Goal: Information Seeking & Learning: Learn about a topic

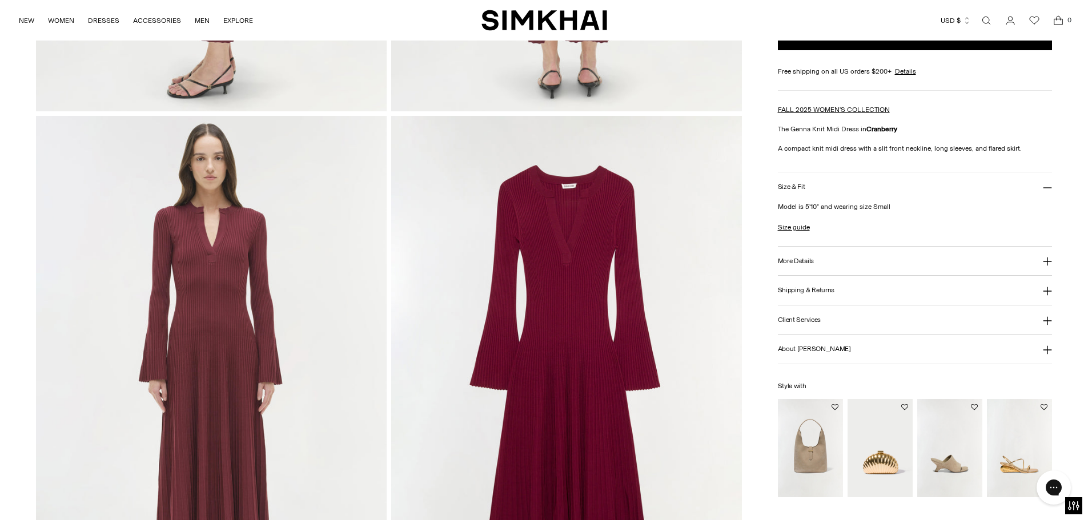
scroll to position [857, 0]
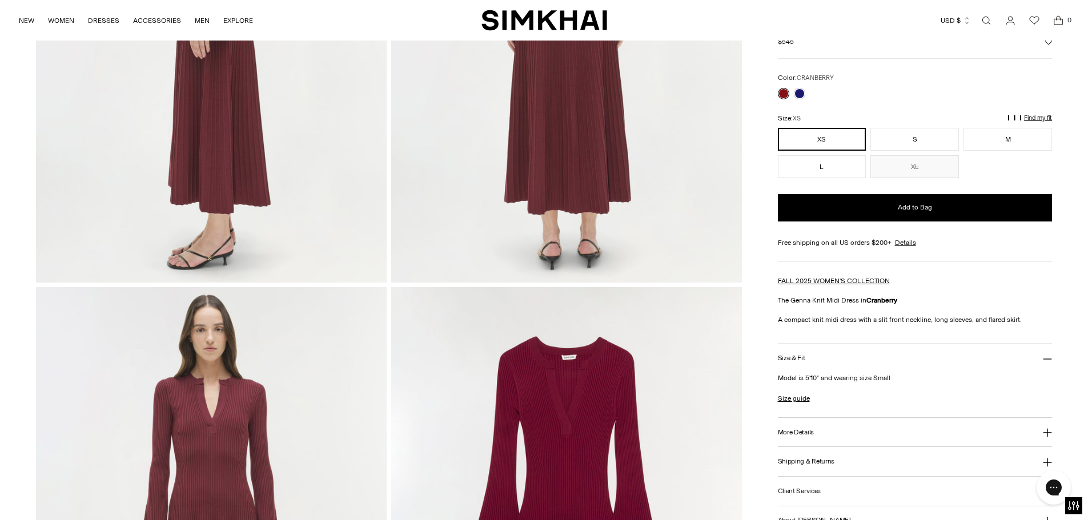
click at [989, 22] on link "Open search modal" at bounding box center [986, 20] width 23 height 23
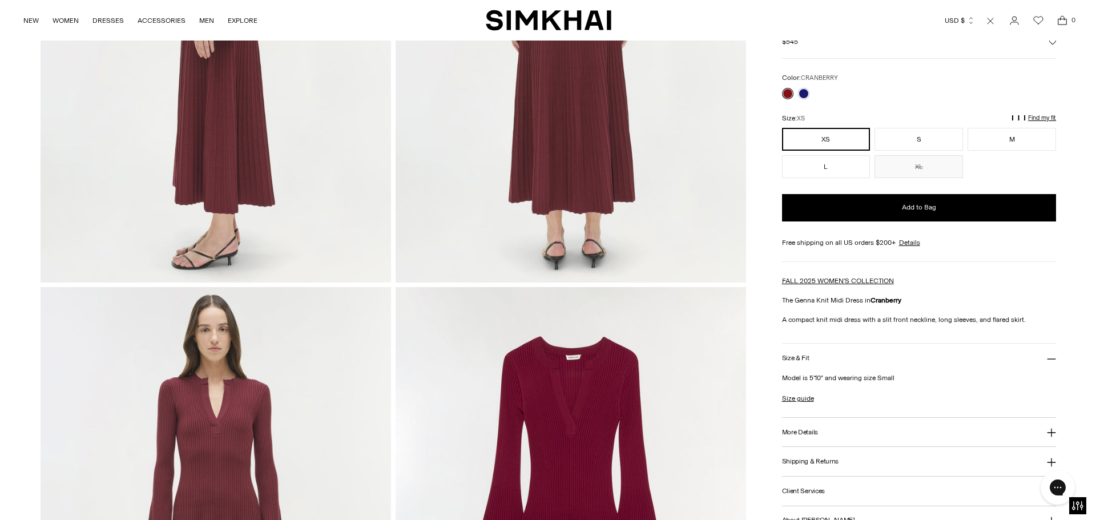
scroll to position [0, 0]
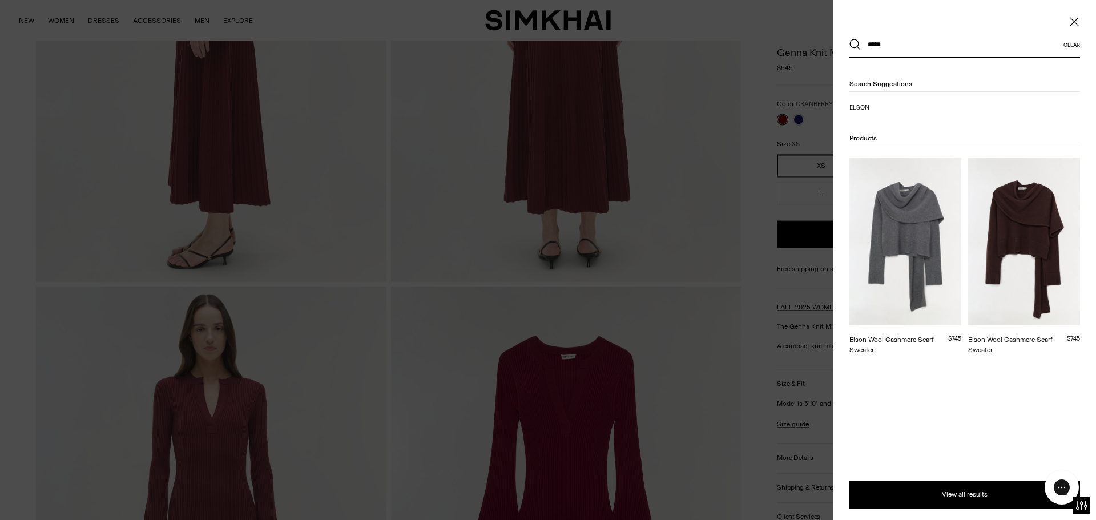
type input "*****"
click at [1017, 219] on img at bounding box center [1024, 242] width 112 height 168
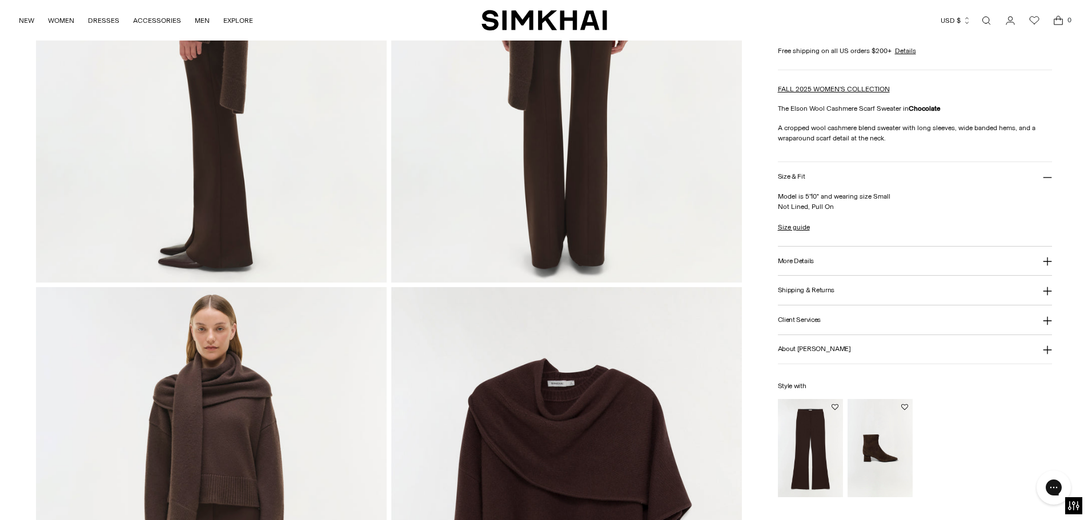
scroll to position [1142, 0]
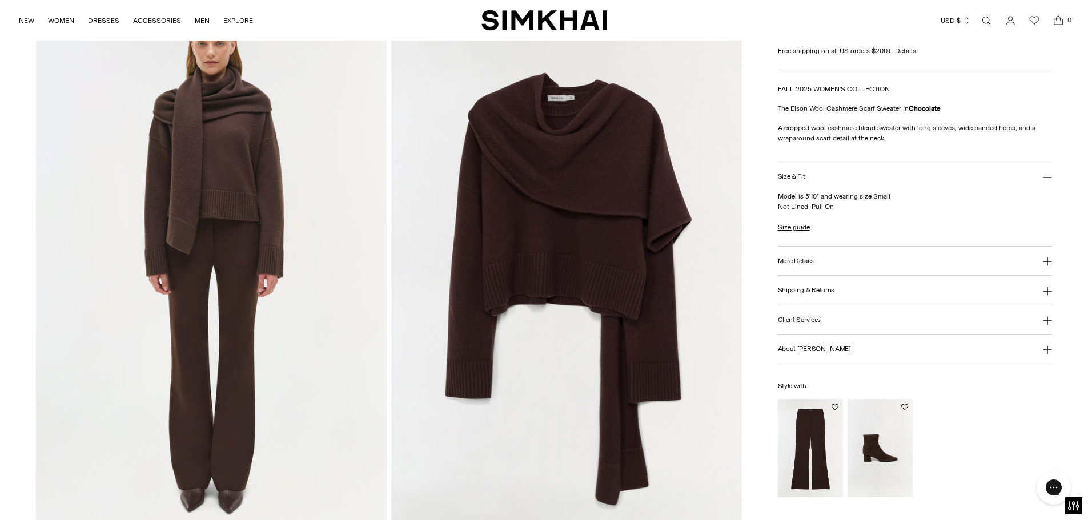
click at [982, 22] on link "Open search modal" at bounding box center [986, 20] width 23 height 23
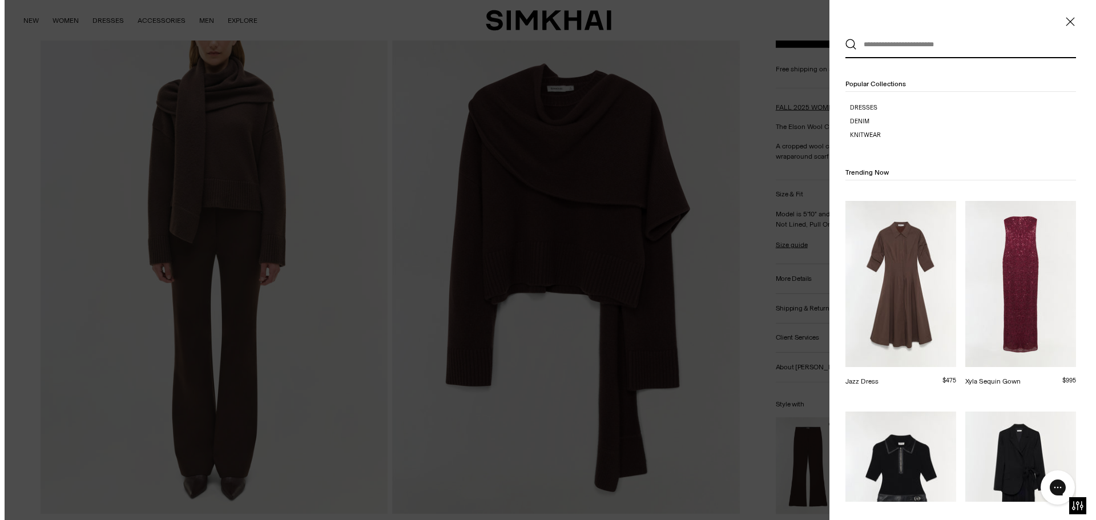
scroll to position [0, 0]
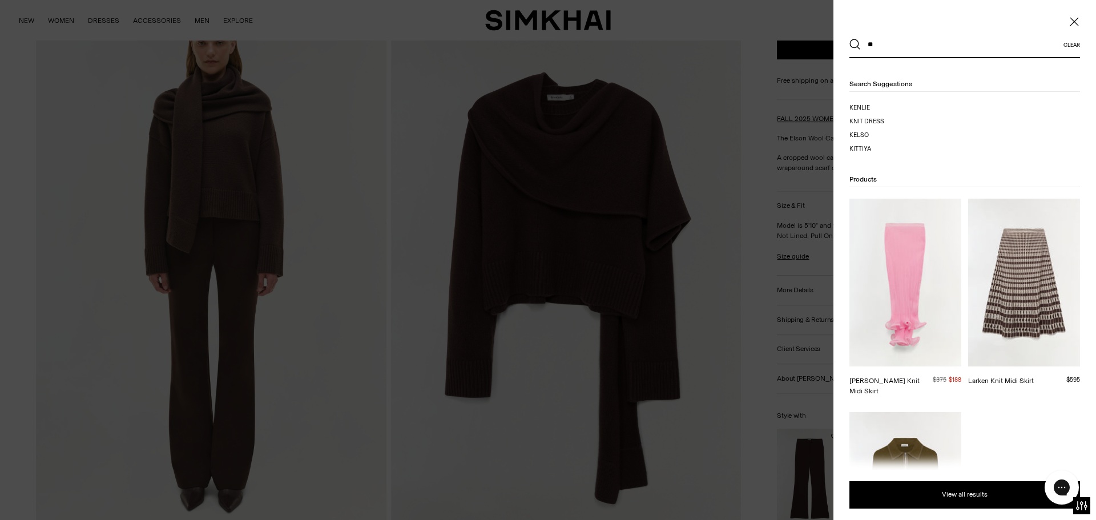
type input "*"
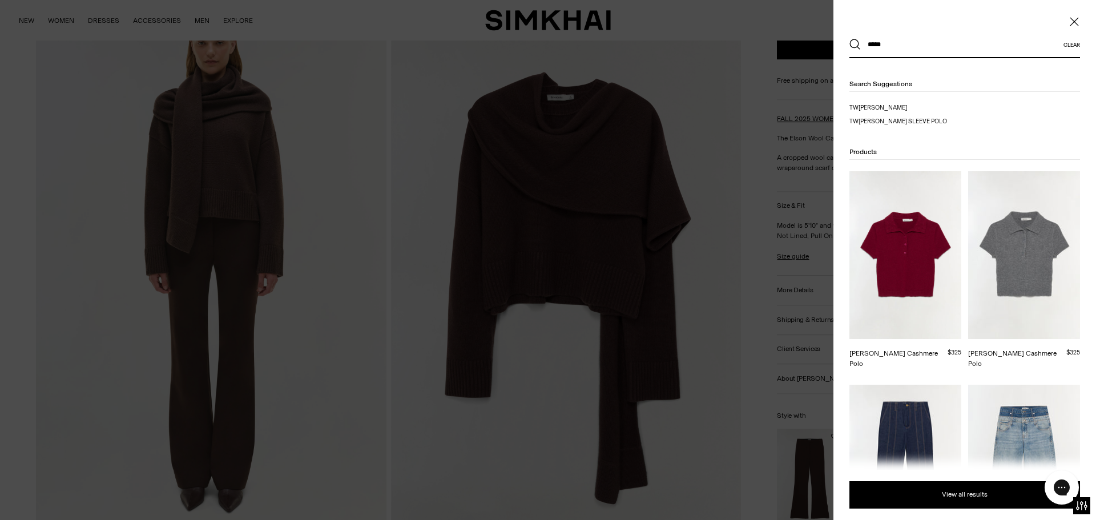
type input "*****"
click at [850, 39] on button "Search" at bounding box center [855, 44] width 11 height 11
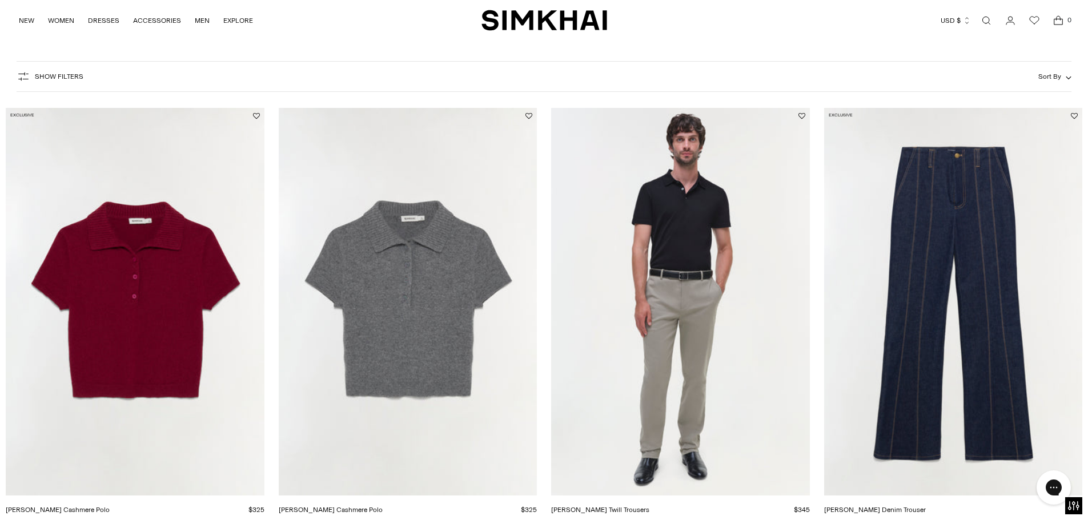
drag, startPoint x: 152, startPoint y: 262, endPoint x: 161, endPoint y: 264, distance: 9.4
click at [990, 20] on link "Open search modal" at bounding box center [986, 20] width 23 height 23
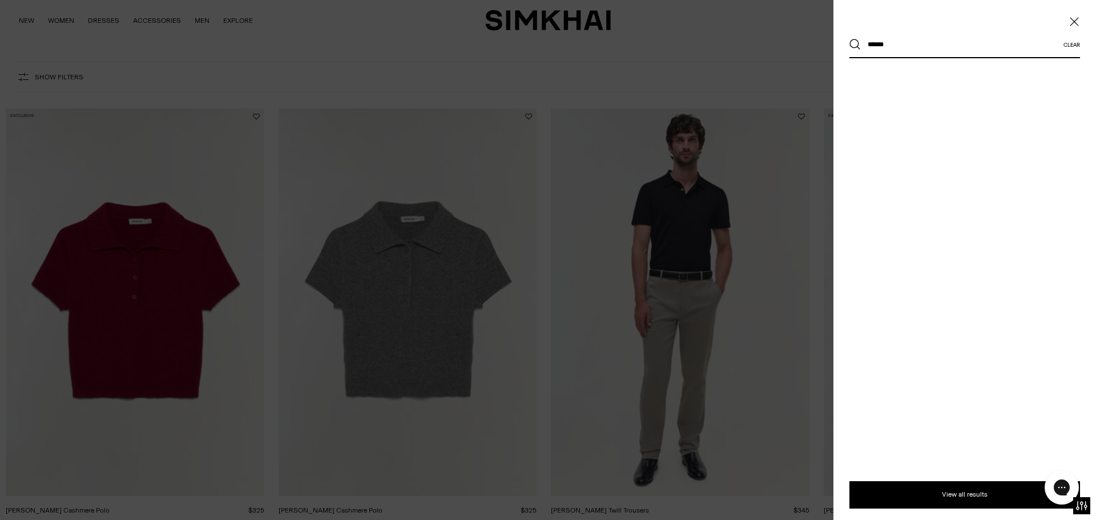
type input "******"
click at [850, 39] on button "Search" at bounding box center [855, 44] width 11 height 11
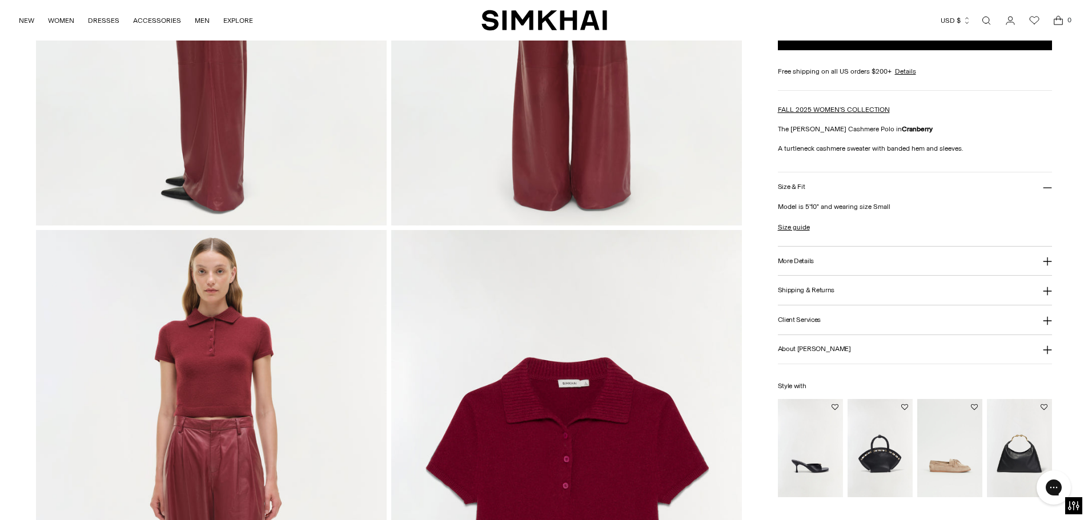
scroll to position [1142, 0]
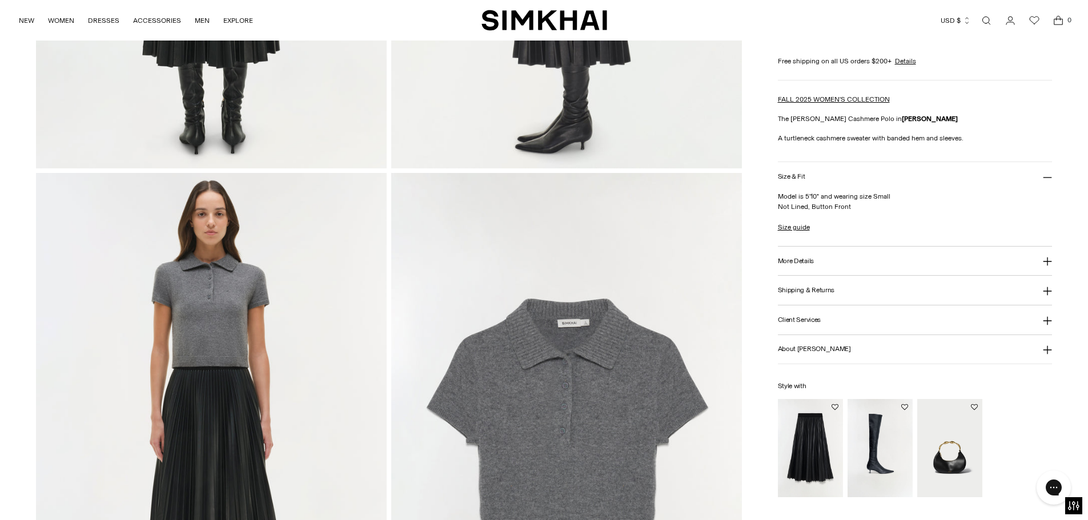
scroll to position [1199, 0]
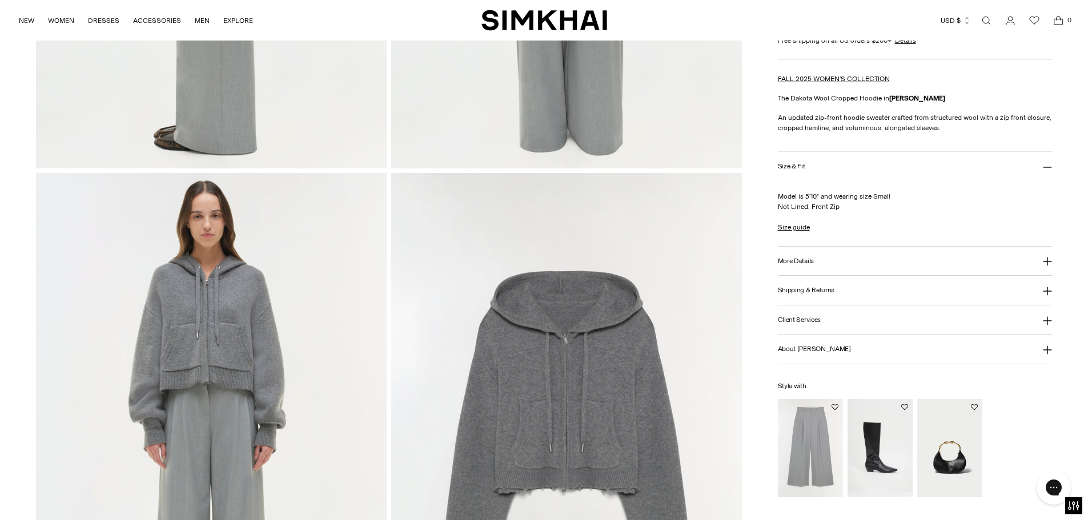
scroll to position [1199, 0]
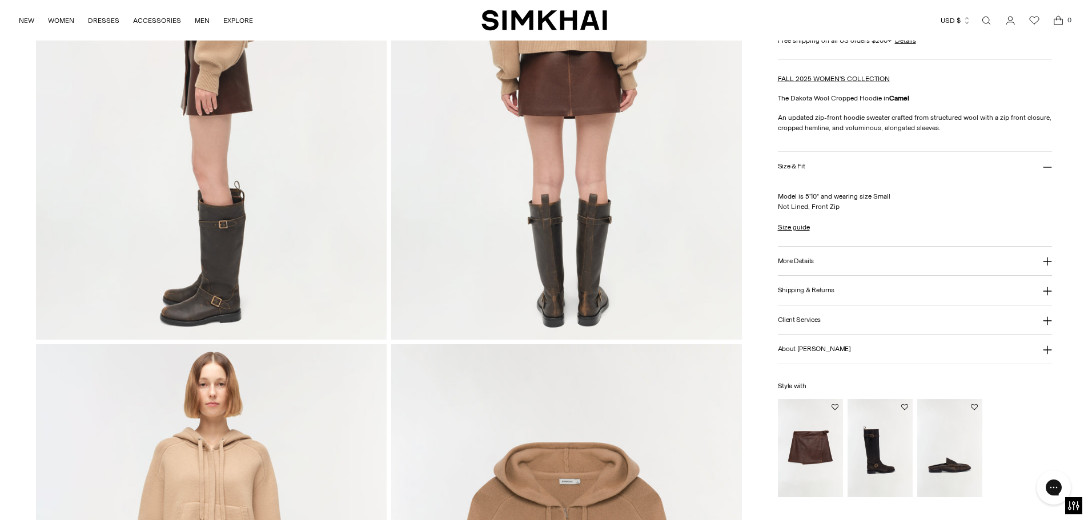
scroll to position [1085, 0]
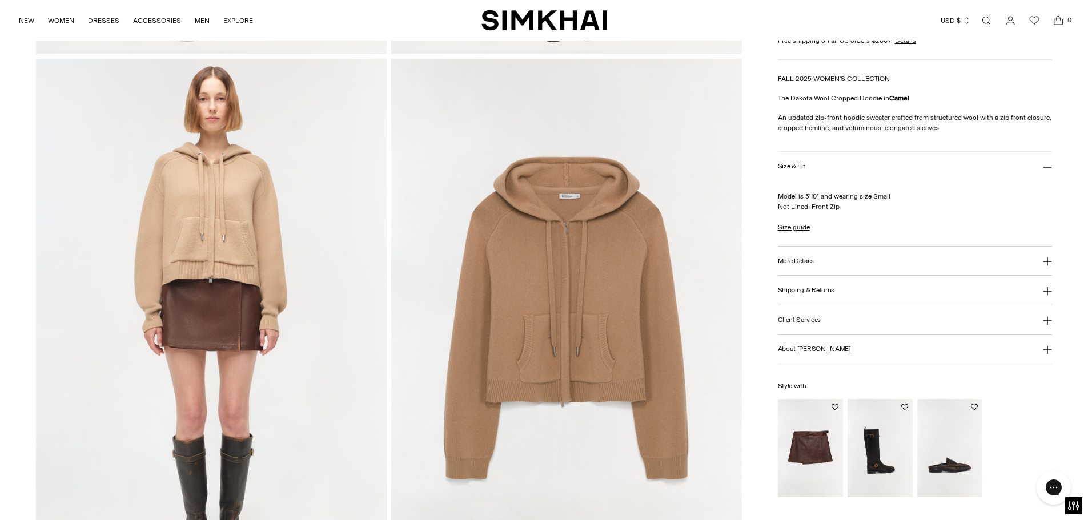
click at [642, 247] on img at bounding box center [566, 322] width 351 height 526
